Goal: Use online tool/utility: Utilize a website feature to perform a specific function

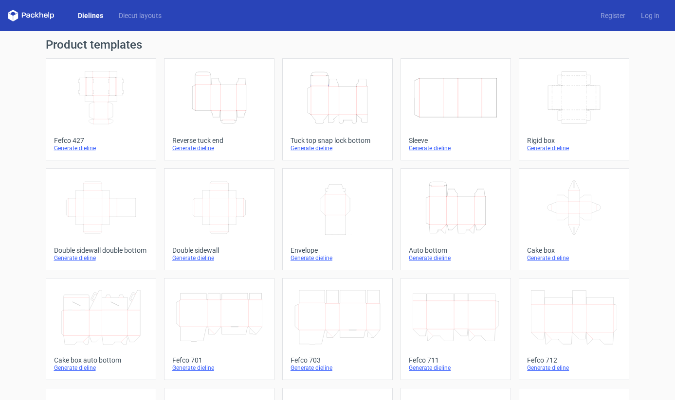
click at [40, 17] on icon at bounding box center [31, 16] width 47 height 12
click at [148, 19] on link "Diecut layouts" at bounding box center [140, 16] width 58 height 10
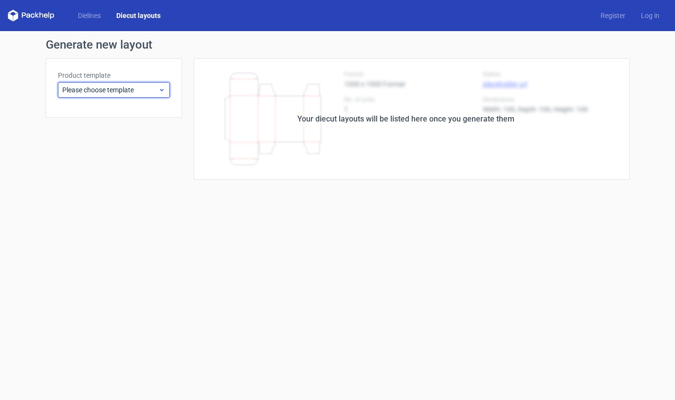
click at [161, 87] on icon at bounding box center [161, 90] width 7 height 8
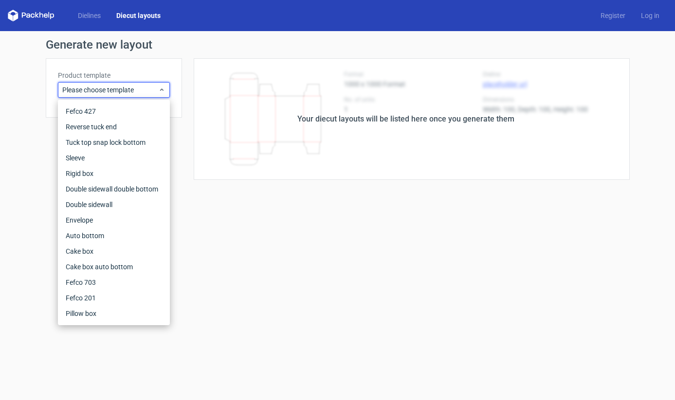
click at [19, 329] on form "Generate new layout Product template Please choose template Your diecut layouts…" at bounding box center [337, 215] width 675 height 369
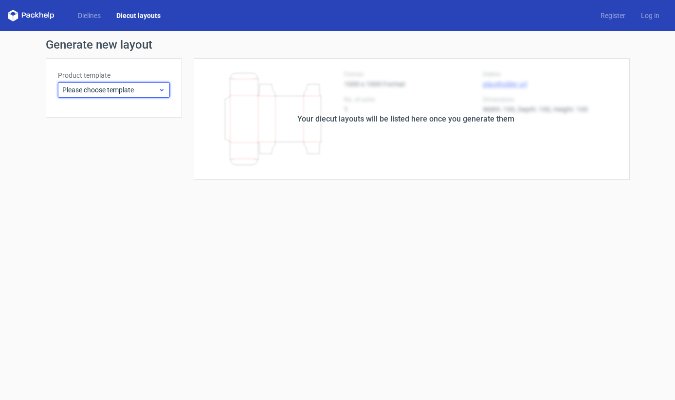
click at [126, 90] on span "Please choose template" at bounding box center [110, 90] width 96 height 10
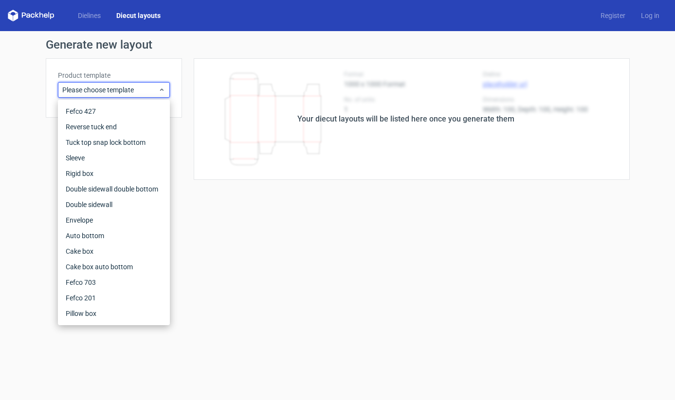
click at [42, 274] on form "Generate new layout Product template Please choose template Your diecut layouts…" at bounding box center [337, 215] width 675 height 369
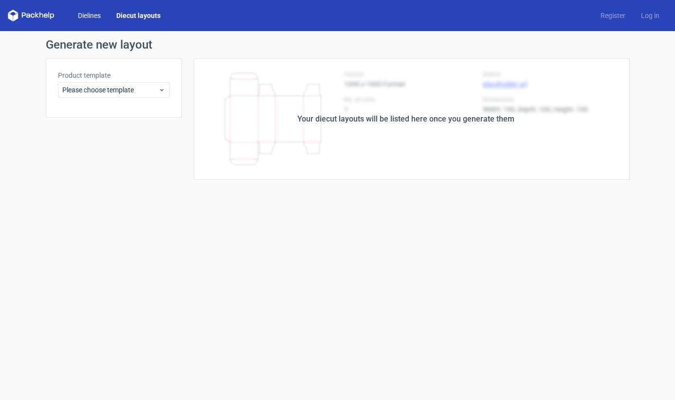
click at [90, 18] on link "Dielines" at bounding box center [89, 16] width 38 height 10
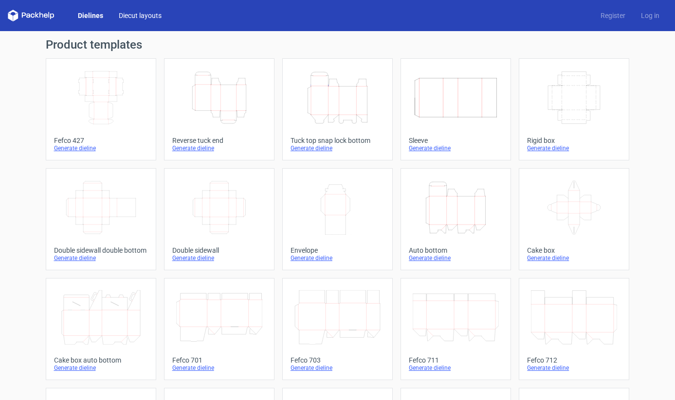
click at [142, 16] on link "Diecut layouts" at bounding box center [140, 16] width 58 height 10
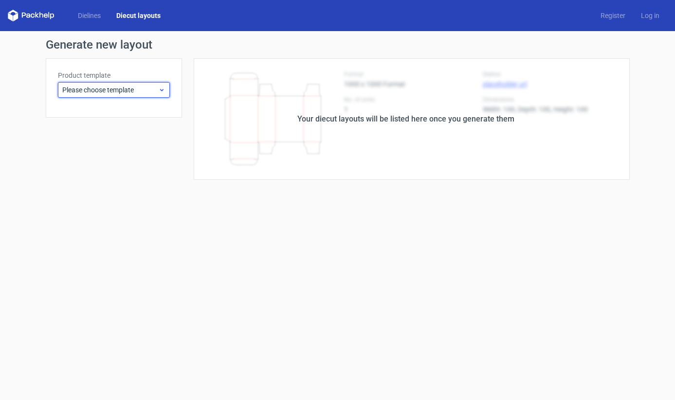
click at [163, 91] on icon at bounding box center [161, 90] width 7 height 8
